Goal: Transaction & Acquisition: Subscribe to service/newsletter

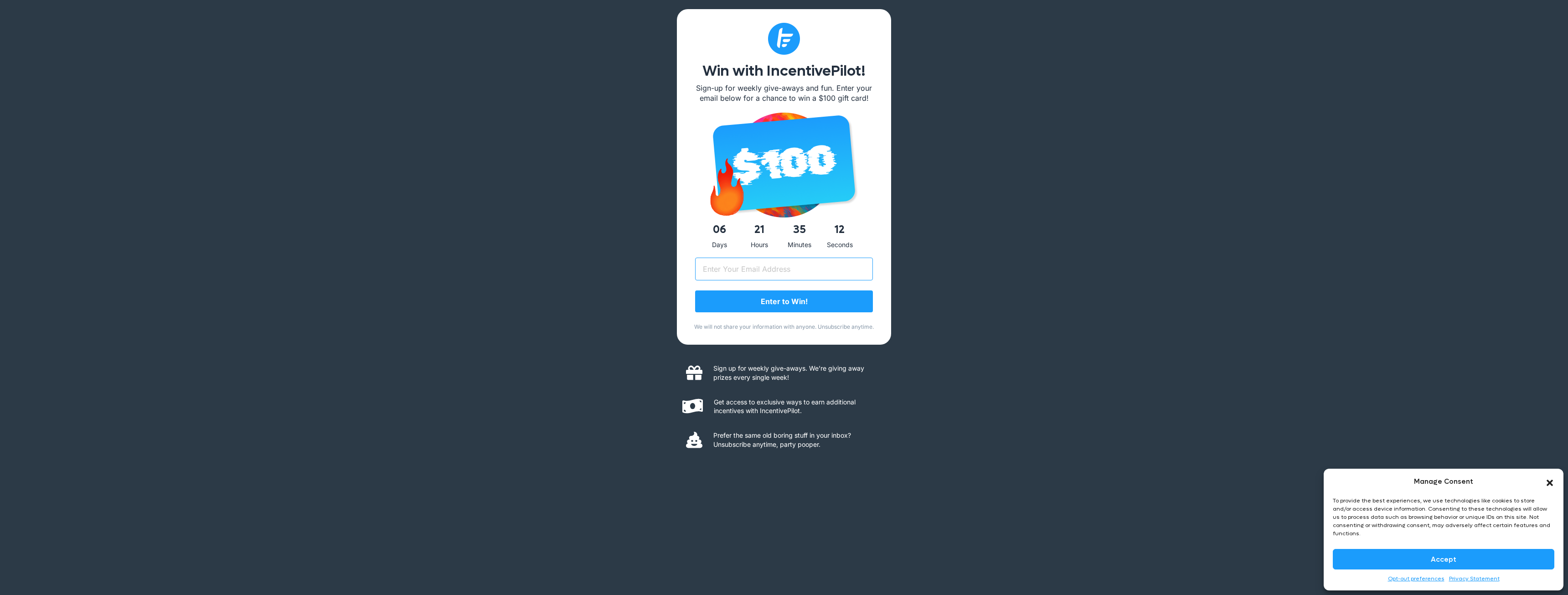
click at [788, 272] on input "Email (Required)" at bounding box center [784, 269] width 177 height 23
click at [643, 259] on div "Win with IncentivePilot! Sign-up for weekly give-aways and fun. Enter your emai…" at bounding box center [784, 298] width 1568 height 595
click at [780, 325] on p "We will not share your information with anyone. Unsubscribe anytime." at bounding box center [784, 327] width 187 height 8
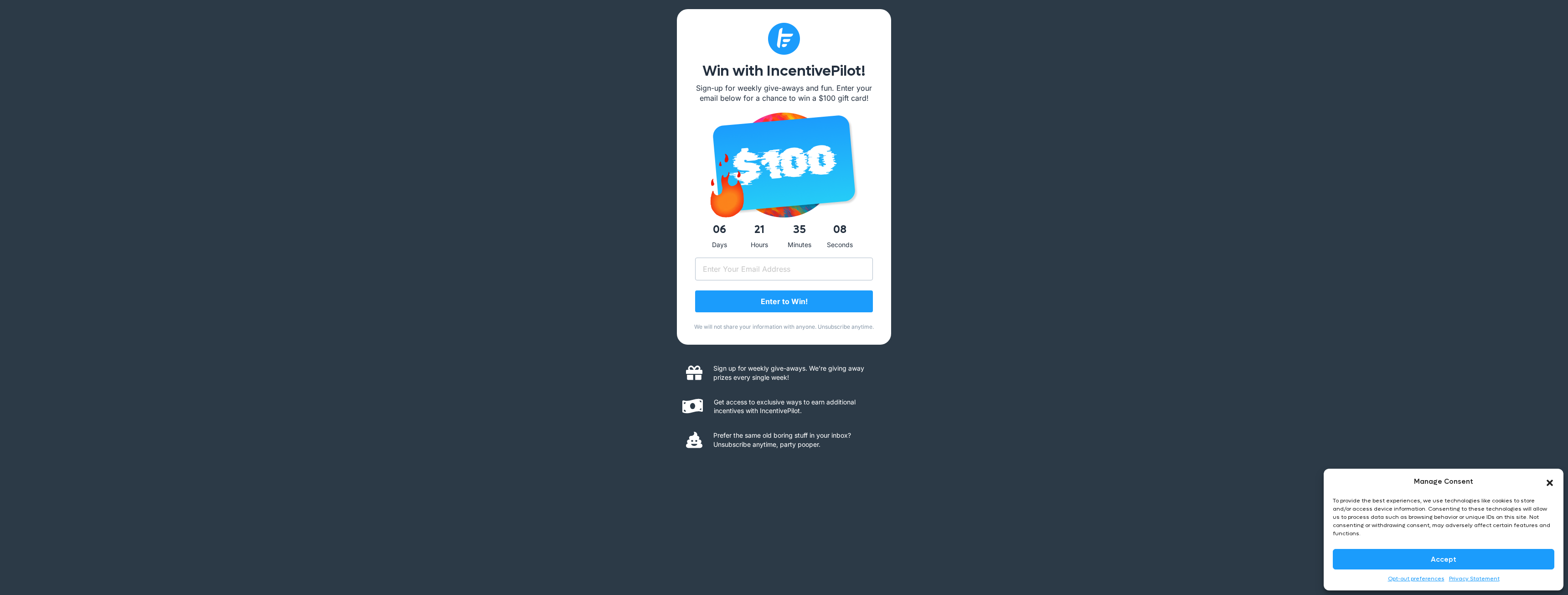
click at [779, 369] on p "Sign up for weekly give-aways. We’re giving away prizes every single week!" at bounding box center [797, 373] width 169 height 18
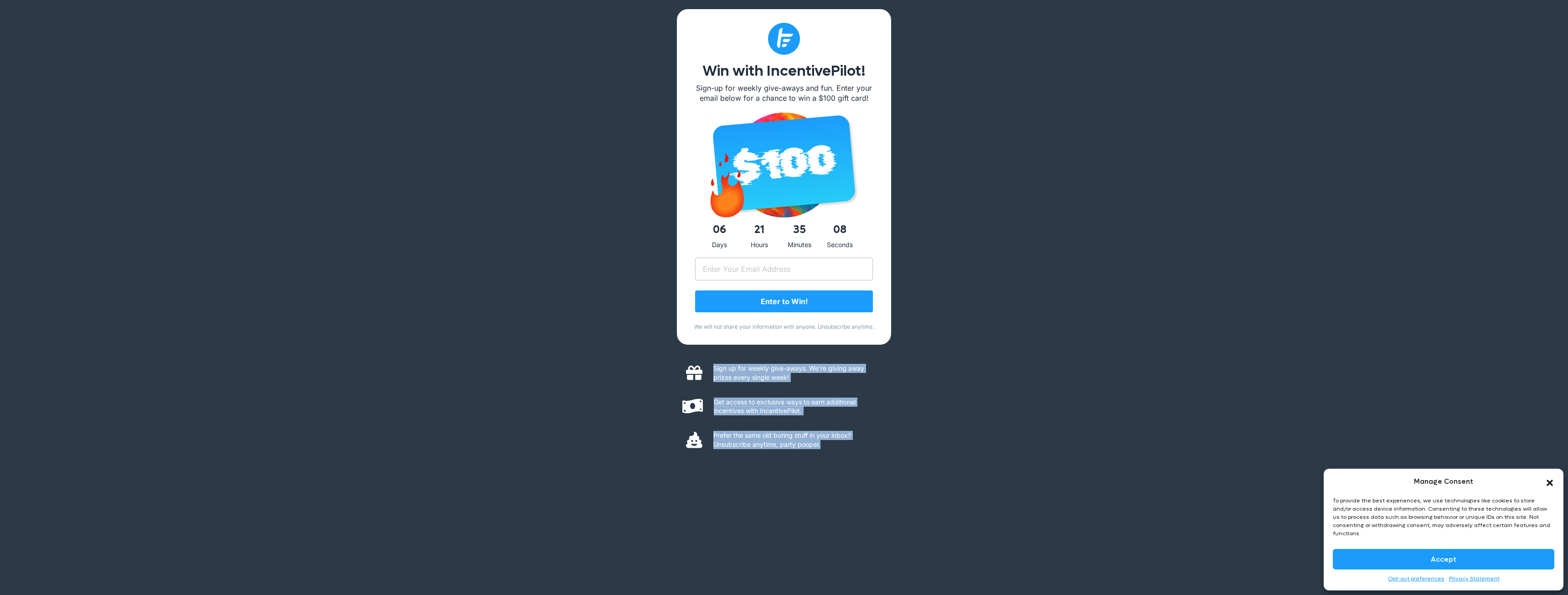
drag, startPoint x: 868, startPoint y: 489, endPoint x: 600, endPoint y: 335, distance: 309.1
click at [600, 335] on div "Win with IncentivePilot! Sign-up for weekly give-aways and fun. Enter your emai…" at bounding box center [784, 298] width 1568 height 595
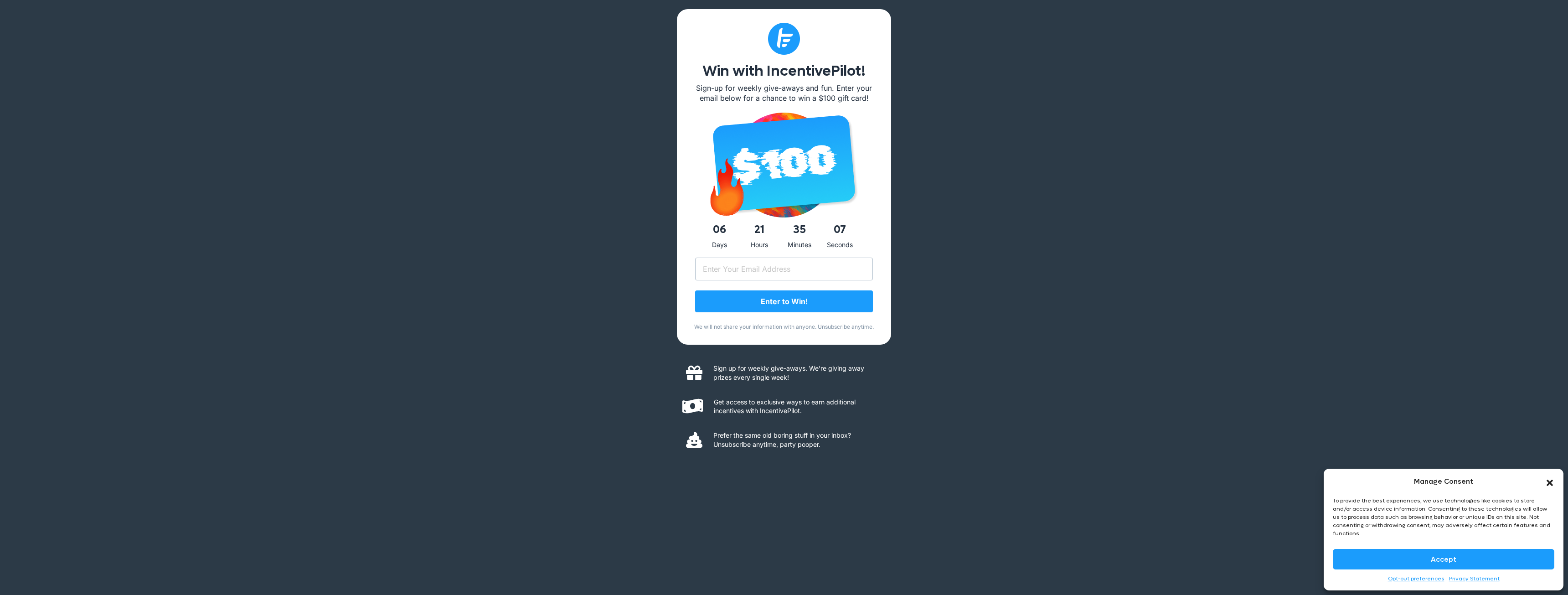
click at [600, 335] on div "Win with IncentivePilot! Sign-up for weekly give-aways and fun. Enter your emai…" at bounding box center [784, 298] width 1568 height 595
